Goal: Task Accomplishment & Management: Complete application form

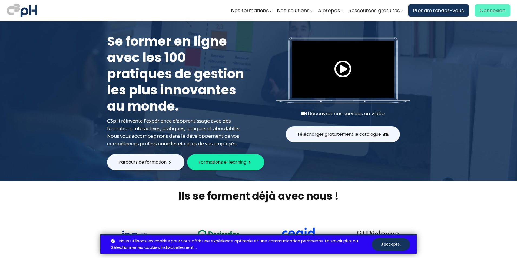
click at [496, 9] on span "Connexion" at bounding box center [492, 10] width 26 height 8
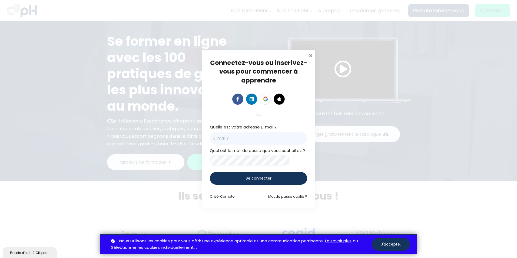
click at [311, 53] on span at bounding box center [310, 54] width 5 height 5
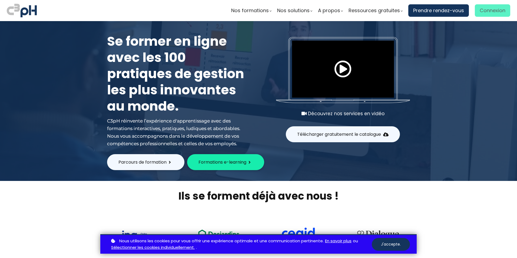
click at [493, 12] on span "Connexion" at bounding box center [492, 10] width 26 height 8
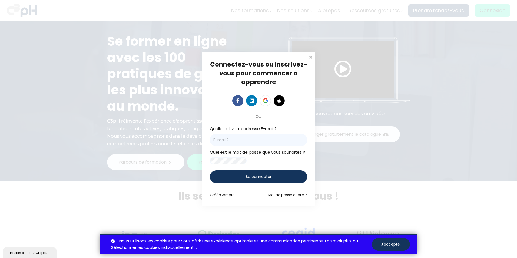
click at [231, 133] on input "email" at bounding box center [258, 139] width 97 height 13
type input "[EMAIL_ADDRESS][DOMAIN_NAME]"
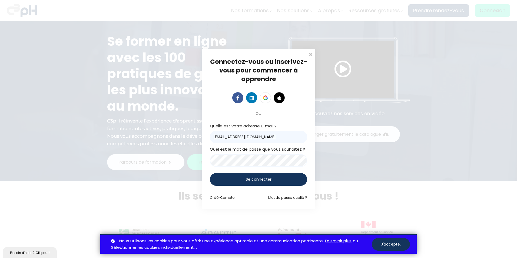
click at [242, 174] on div "Se connecter" at bounding box center [258, 179] width 97 height 13
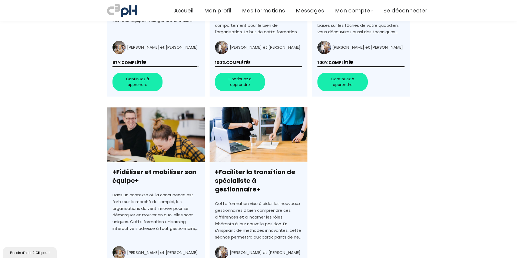
scroll to position [270, 0]
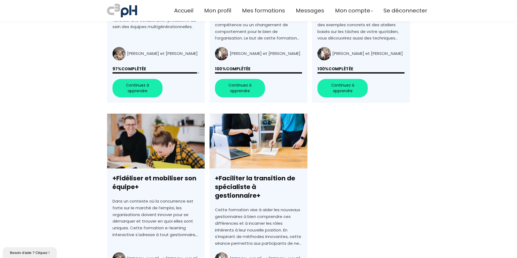
click at [128, 81] on link "+Générations au travail : Créer une équipe unie, complémentaire, et performante+" at bounding box center [156, 5] width 98 height 194
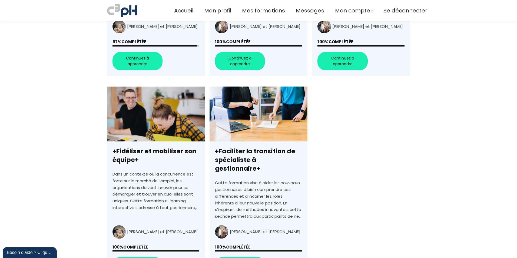
scroll to position [216, 0]
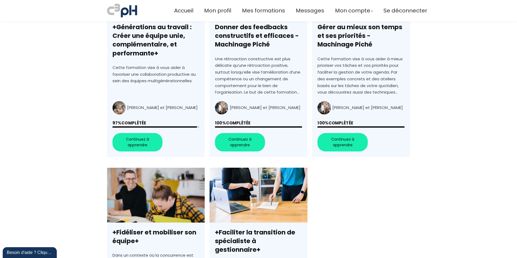
click at [126, 102] on link "+Générations au travail : Créer une équipe unie, complémentaire, et performante+" at bounding box center [156, 59] width 98 height 194
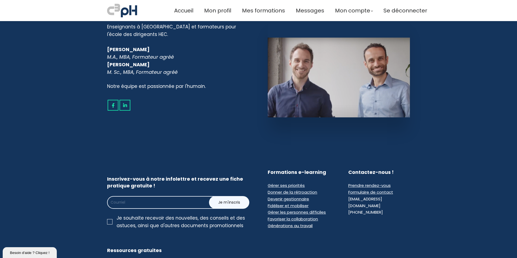
scroll to position [946, 0]
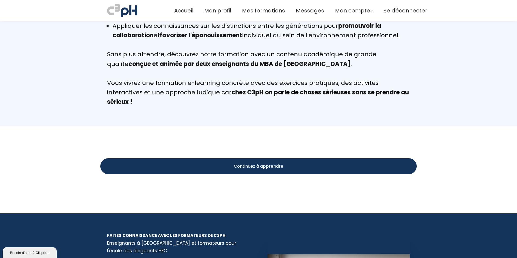
click at [222, 158] on div "Continuez à apprendre" at bounding box center [258, 166] width 316 height 16
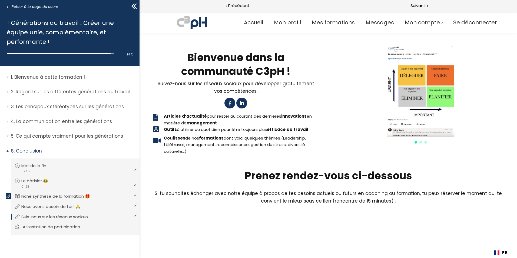
click at [44, 228] on p "Attestation de participation" at bounding box center [55, 227] width 65 height 6
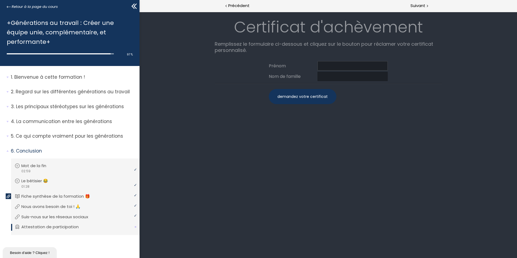
click at [339, 61] on input at bounding box center [352, 65] width 70 height 9
type input "Haribi"
click at [335, 73] on input at bounding box center [352, 76] width 70 height 9
drag, startPoint x: 340, startPoint y: 77, endPoint x: 292, endPoint y: 77, distance: 47.6
click at [292, 77] on div "Nom de famille Hamza" at bounding box center [328, 76] width 119 height 9
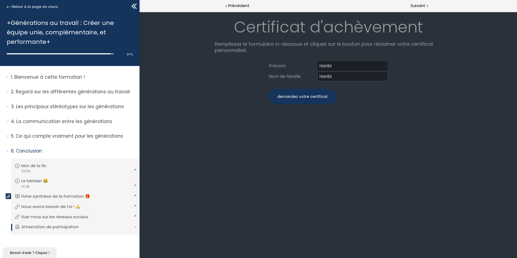
type input "Haribi"
drag, startPoint x: 342, startPoint y: 66, endPoint x: 290, endPoint y: 66, distance: 51.6
click at [290, 66] on div "Prénom Haribi" at bounding box center [328, 65] width 119 height 9
type input "Hamza"
click at [303, 94] on div "demandez votre certificat" at bounding box center [303, 96] width 68 height 15
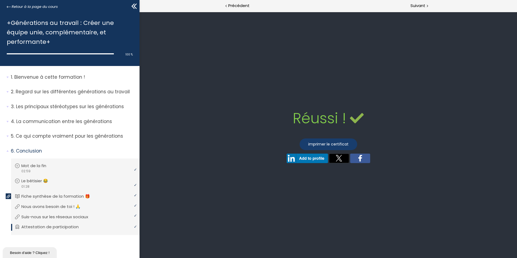
click at [330, 141] on link "imprimer le certificat" at bounding box center [328, 144] width 58 height 12
click at [424, 3] on span "Suivant" at bounding box center [417, 5] width 15 height 7
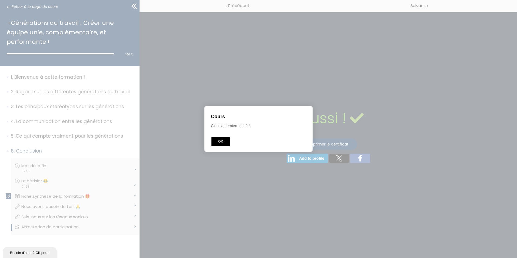
click at [224, 139] on button "OK" at bounding box center [220, 141] width 18 height 9
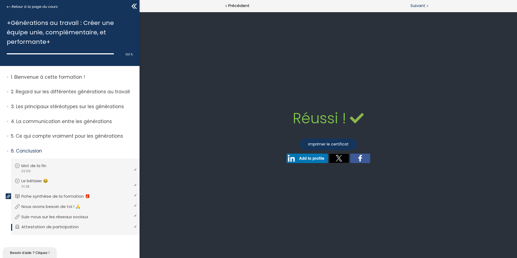
click at [414, 8] on span "Suivant" at bounding box center [417, 5] width 15 height 7
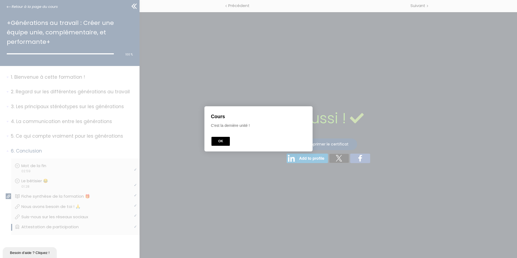
click at [223, 137] on button "OK" at bounding box center [220, 141] width 18 height 9
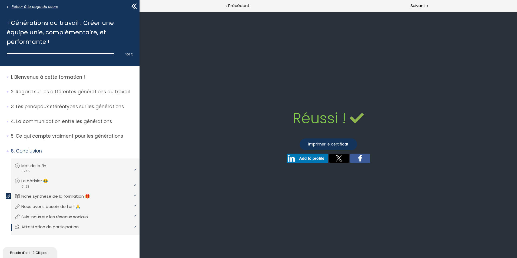
click at [42, 5] on span "Retour à la page du cours" at bounding box center [35, 7] width 46 height 6
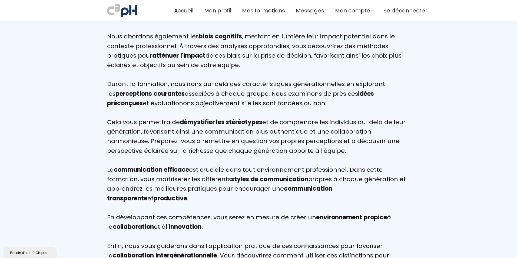
scroll to position [675, 0]
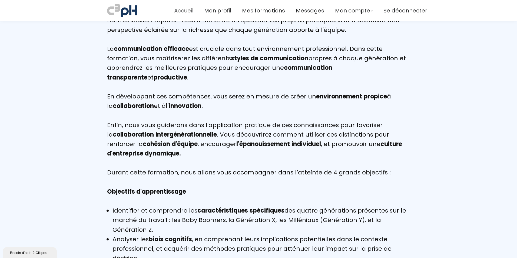
click at [175, 13] on span "Accueil" at bounding box center [183, 10] width 19 height 9
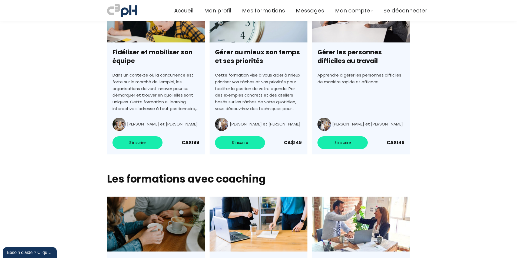
scroll to position [1259, 0]
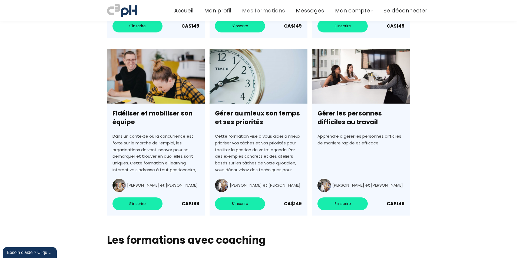
click at [260, 14] on span "Mes formations" at bounding box center [263, 10] width 43 height 9
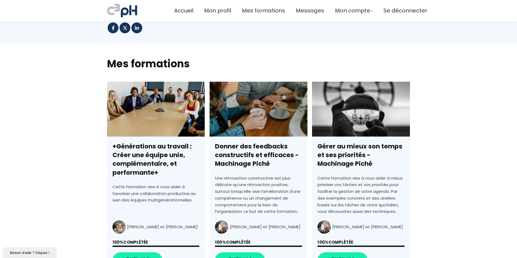
scroll to position [124, 0]
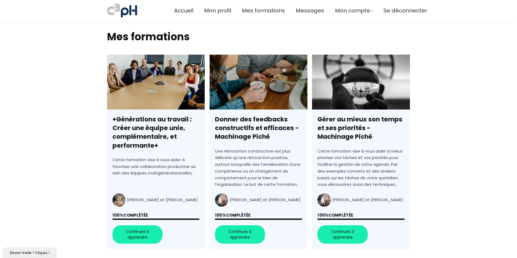
click at [444, 155] on section "Mes formations tout mon Pas [MEDICAL_DATA] inscrit nouveau populaire gratuit au…" at bounding box center [258, 244] width 517 height 452
drag, startPoint x: 476, startPoint y: 81, endPoint x: 417, endPoint y: 185, distance: 119.4
click at [476, 81] on section "Mes formations tout mon Pas [MEDICAL_DATA] inscrit nouveau populaire gratuit au…" at bounding box center [258, 244] width 517 height 452
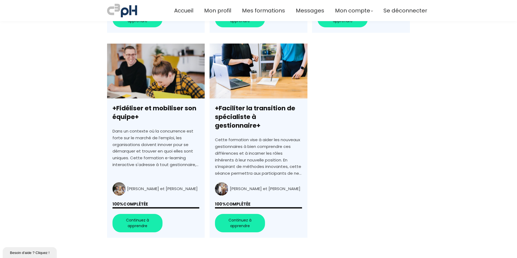
scroll to position [340, 0]
